Goal: Check status: Check status

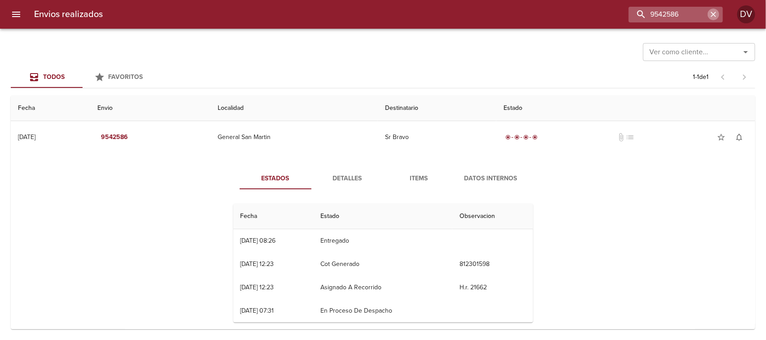
click at [713, 14] on icon "button" at bounding box center [713, 14] width 5 height 5
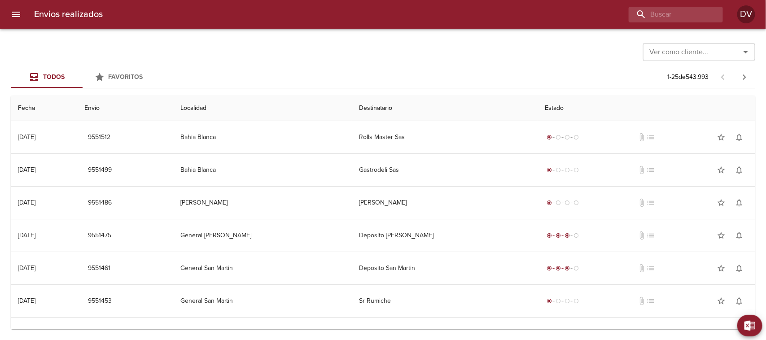
click at [716, 51] on input "Ver como cliente..." at bounding box center [686, 52] width 80 height 13
click at [669, 78] on li "Blue Fine" at bounding box center [699, 74] width 112 height 16
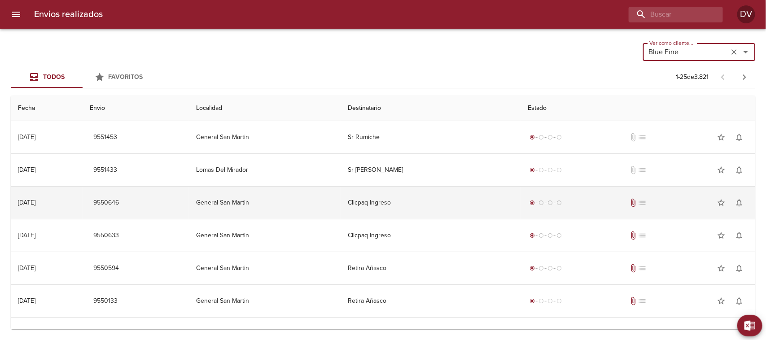
type input "Blue Fine"
click at [460, 204] on td "Clicpaq Ingreso" at bounding box center [431, 203] width 180 height 32
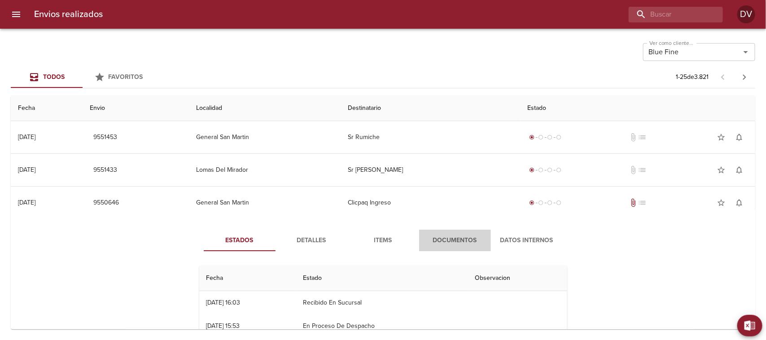
click at [460, 239] on span "Documentos" at bounding box center [454, 240] width 61 height 11
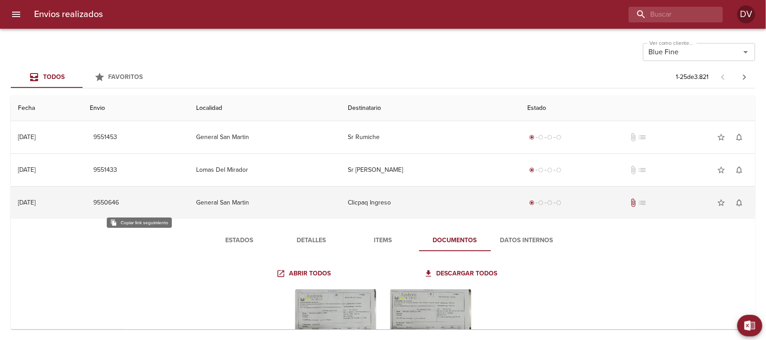
click at [119, 201] on span "9550646" at bounding box center [106, 202] width 26 height 11
click at [138, 218] on td "9550646" at bounding box center [136, 203] width 106 height 32
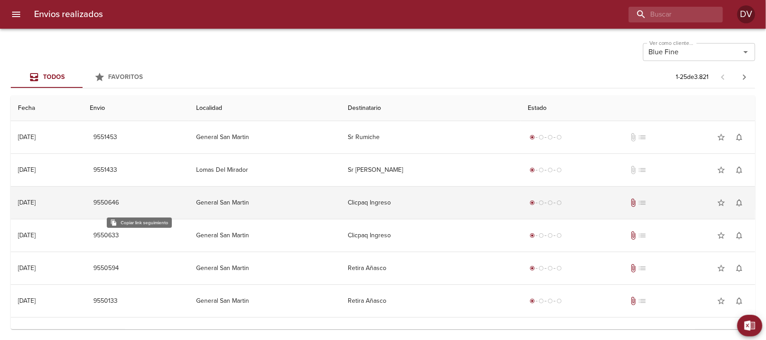
click at [119, 203] on span "9550646" at bounding box center [106, 202] width 26 height 11
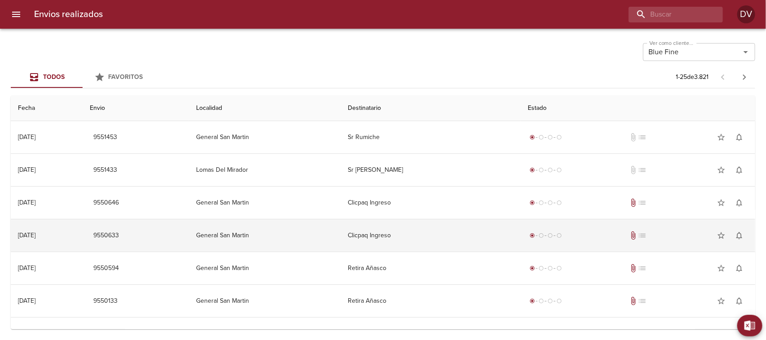
click at [139, 223] on td "9550633" at bounding box center [136, 235] width 106 height 32
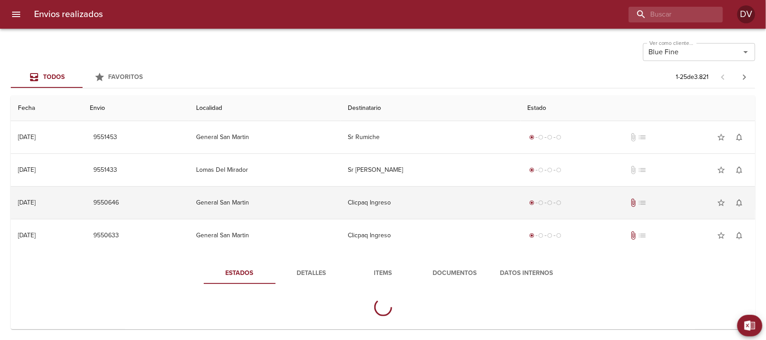
click at [119, 200] on span "9550646" at bounding box center [106, 202] width 26 height 11
click at [119, 203] on span "9550646" at bounding box center [106, 202] width 26 height 11
click at [131, 218] on td "9550646" at bounding box center [136, 203] width 106 height 32
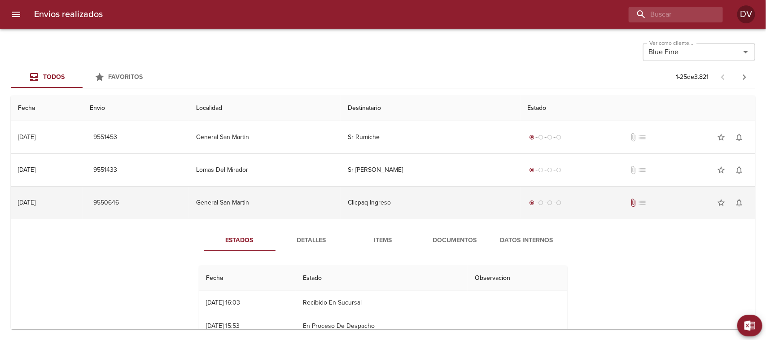
click at [271, 205] on td "General San Martin" at bounding box center [265, 203] width 152 height 32
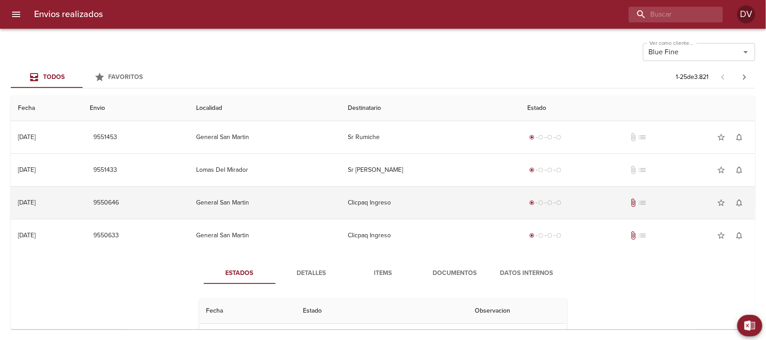
click at [271, 205] on td "General San Martin" at bounding box center [265, 203] width 152 height 32
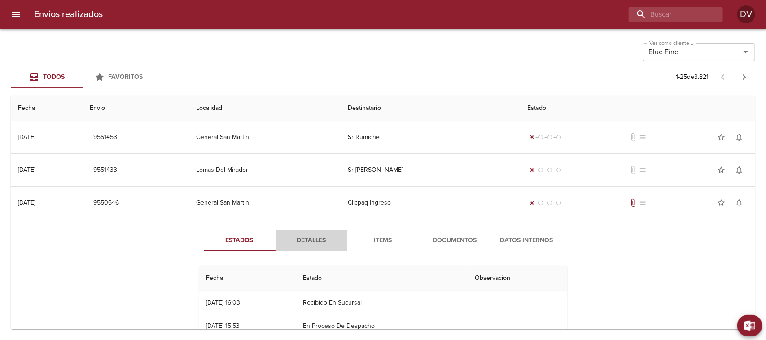
click at [299, 231] on button "Detalles" at bounding box center [311, 241] width 72 height 22
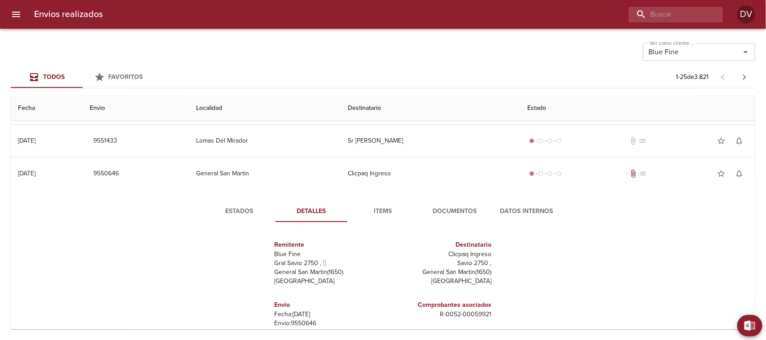
scroll to position [56, 0]
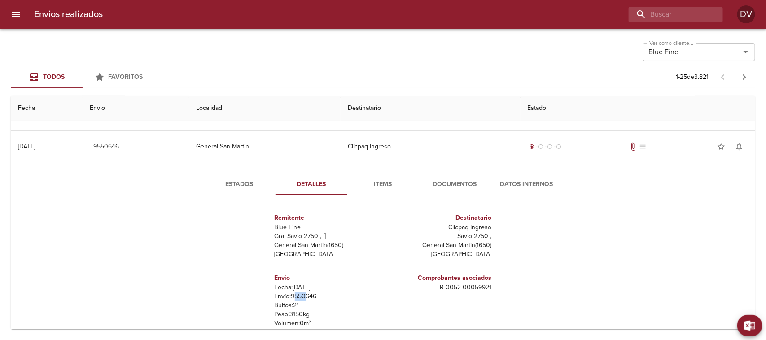
drag, startPoint x: 290, startPoint y: 295, endPoint x: 298, endPoint y: 295, distance: 8.1
click at [303, 295] on p "Envío: 9550646" at bounding box center [327, 296] width 105 height 9
drag, startPoint x: 288, startPoint y: 295, endPoint x: 316, endPoint y: 295, distance: 27.8
click at [316, 295] on p "Envío: 9550646" at bounding box center [327, 296] width 105 height 9
copy p "9550646"
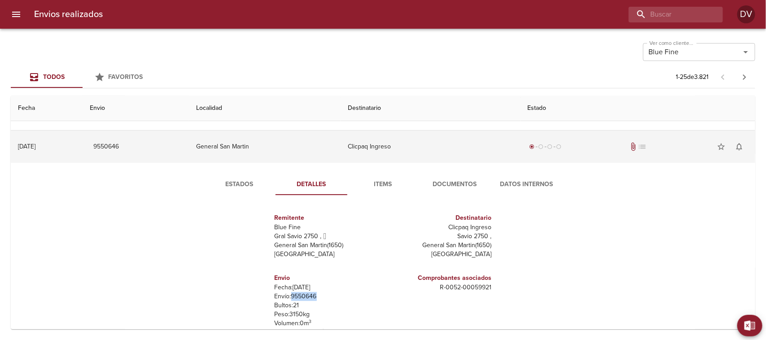
click at [163, 153] on td "9550646" at bounding box center [136, 147] width 106 height 32
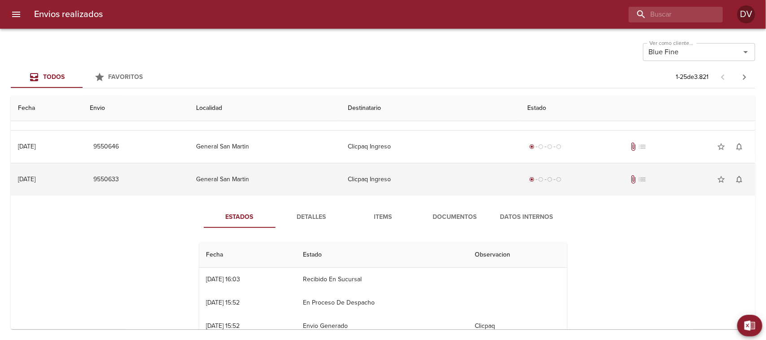
click at [158, 189] on td "9550633" at bounding box center [136, 179] width 106 height 32
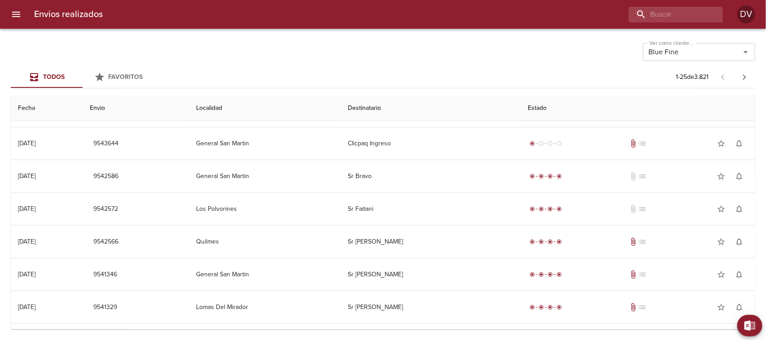
scroll to position [505, 0]
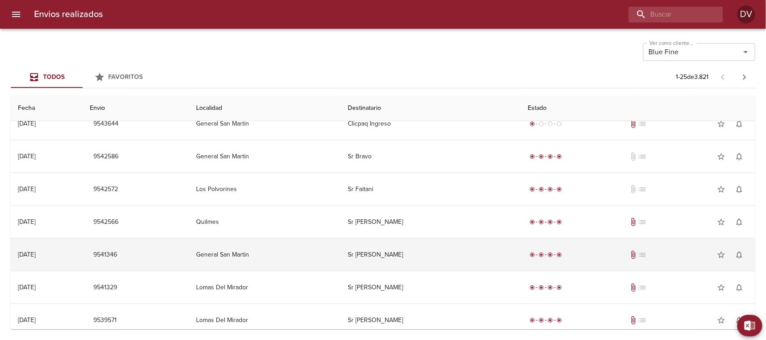
click at [301, 262] on td "General San Martin" at bounding box center [265, 255] width 152 height 32
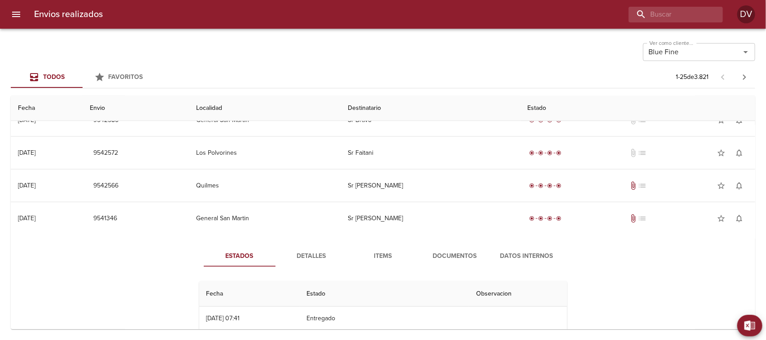
scroll to position [561, 0]
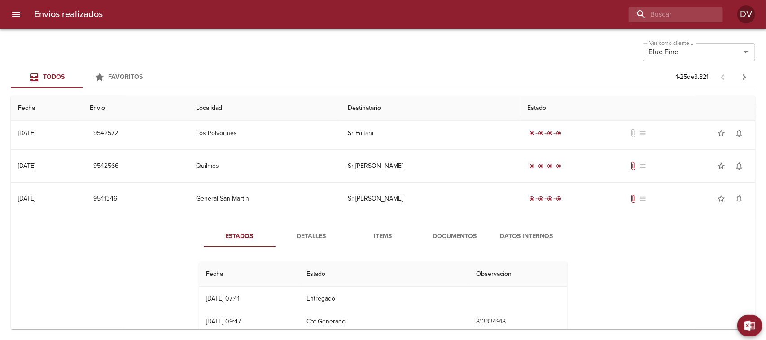
click at [437, 240] on span "Documentos" at bounding box center [454, 236] width 61 height 11
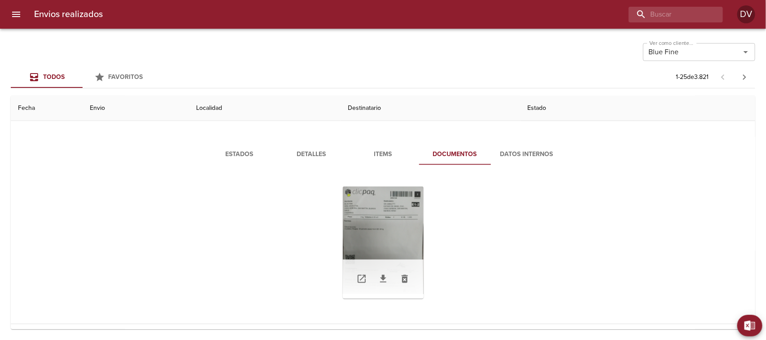
scroll to position [673, 0]
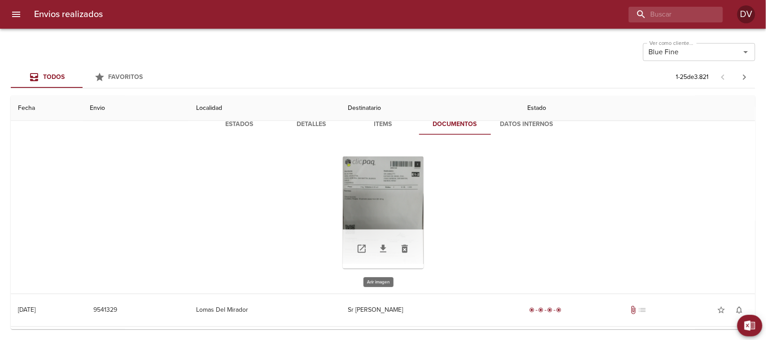
click at [382, 195] on div "Tabla de envíos del cliente" at bounding box center [383, 213] width 81 height 112
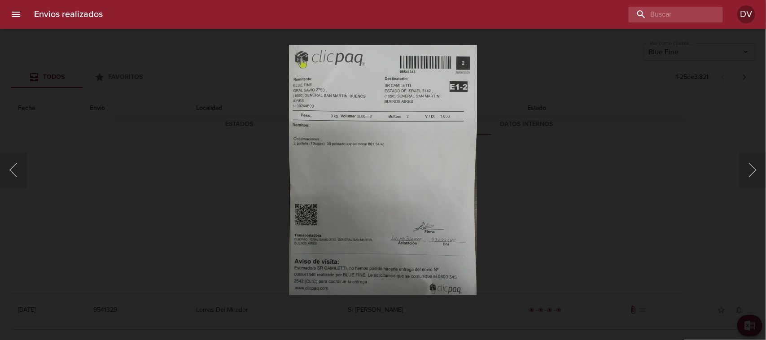
click at [673, 160] on div "Lightbox" at bounding box center [383, 170] width 766 height 340
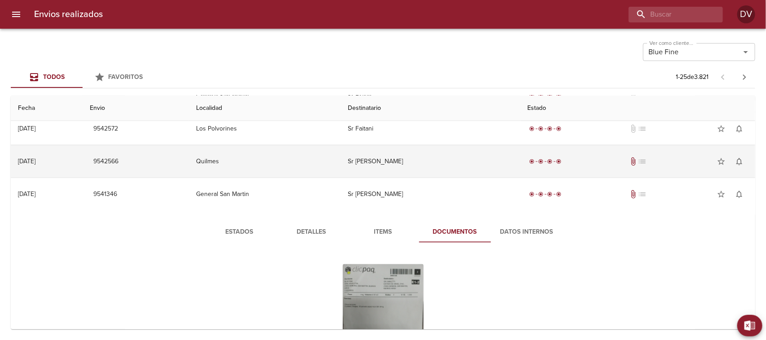
scroll to position [561, 0]
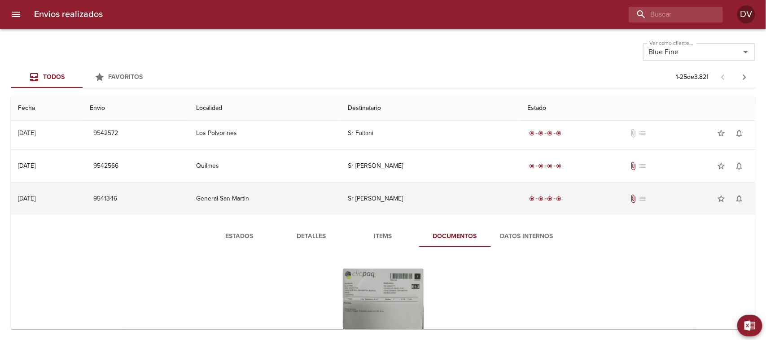
click at [257, 203] on td "General San Martin" at bounding box center [265, 199] width 152 height 32
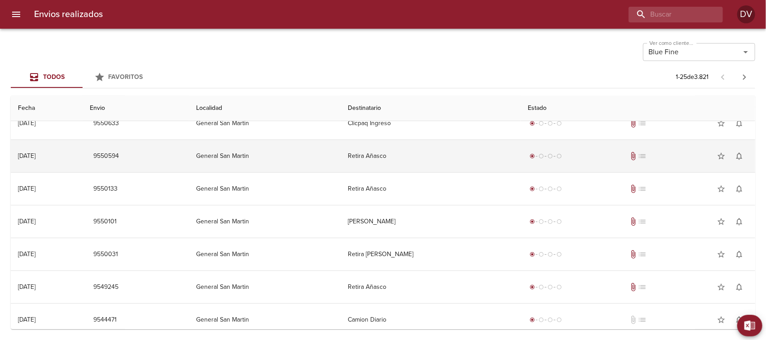
scroll to position [0, 0]
